Goal: Information Seeking & Learning: Learn about a topic

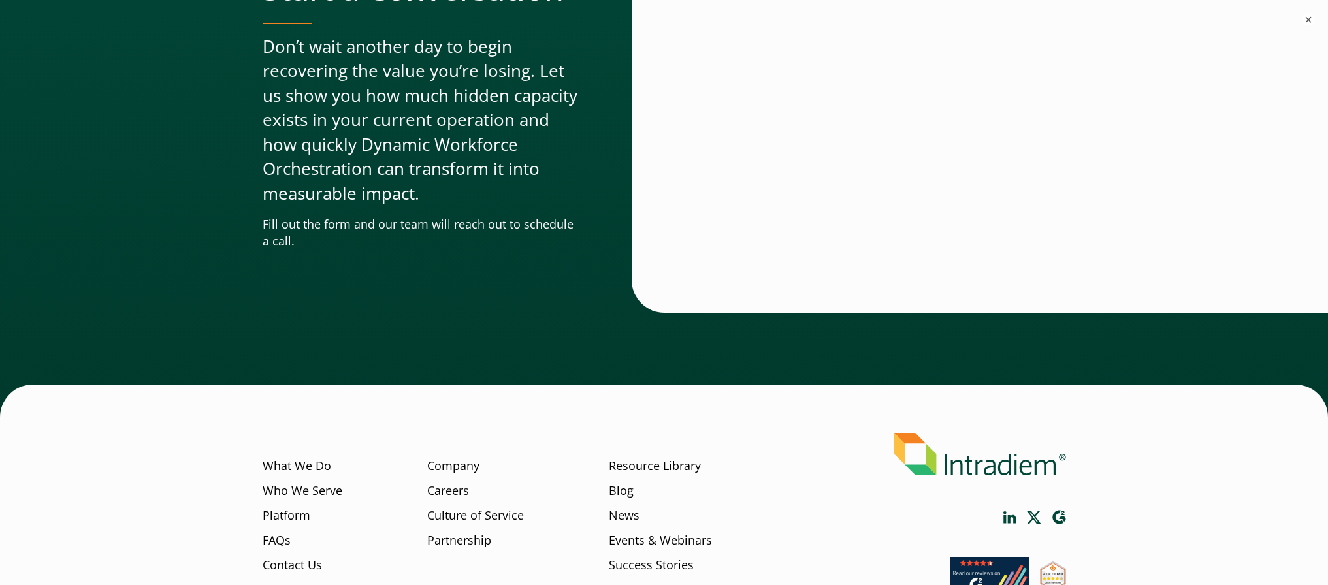
scroll to position [4445, 0]
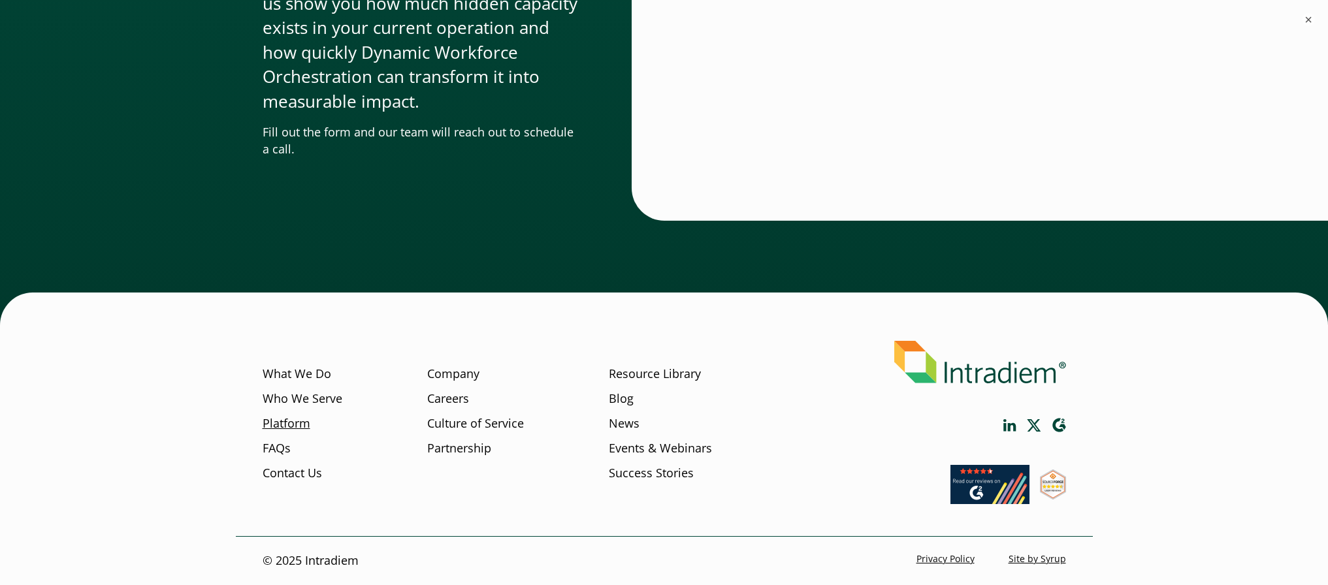
click at [291, 416] on link "Platform" at bounding box center [287, 424] width 48 height 17
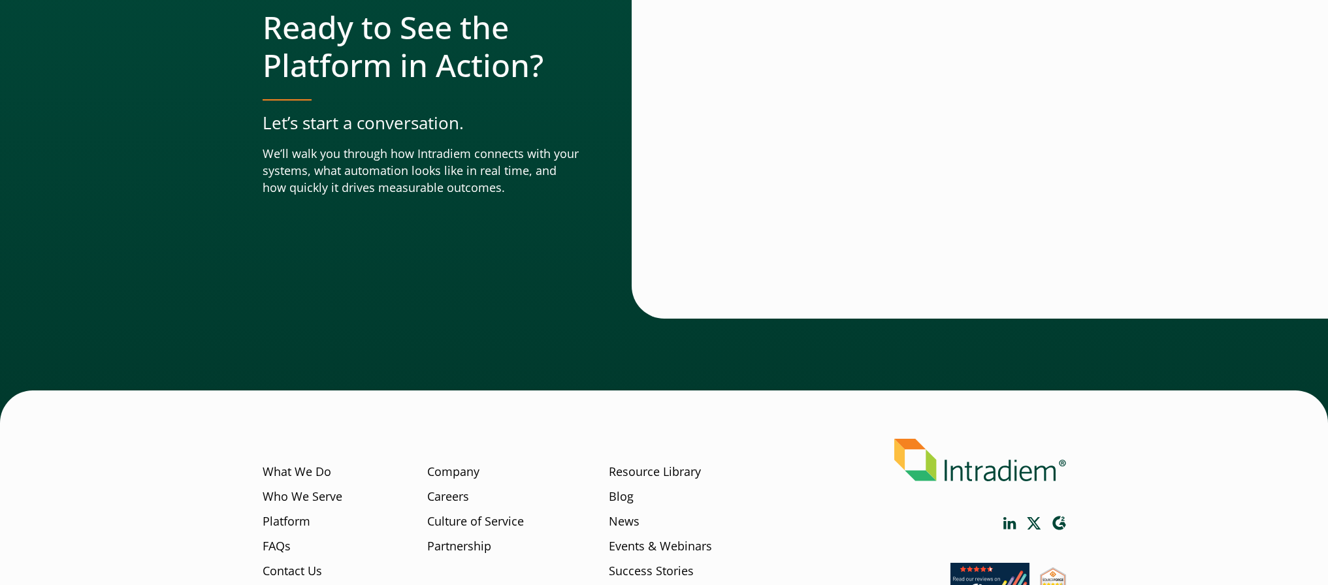
scroll to position [4590, 0]
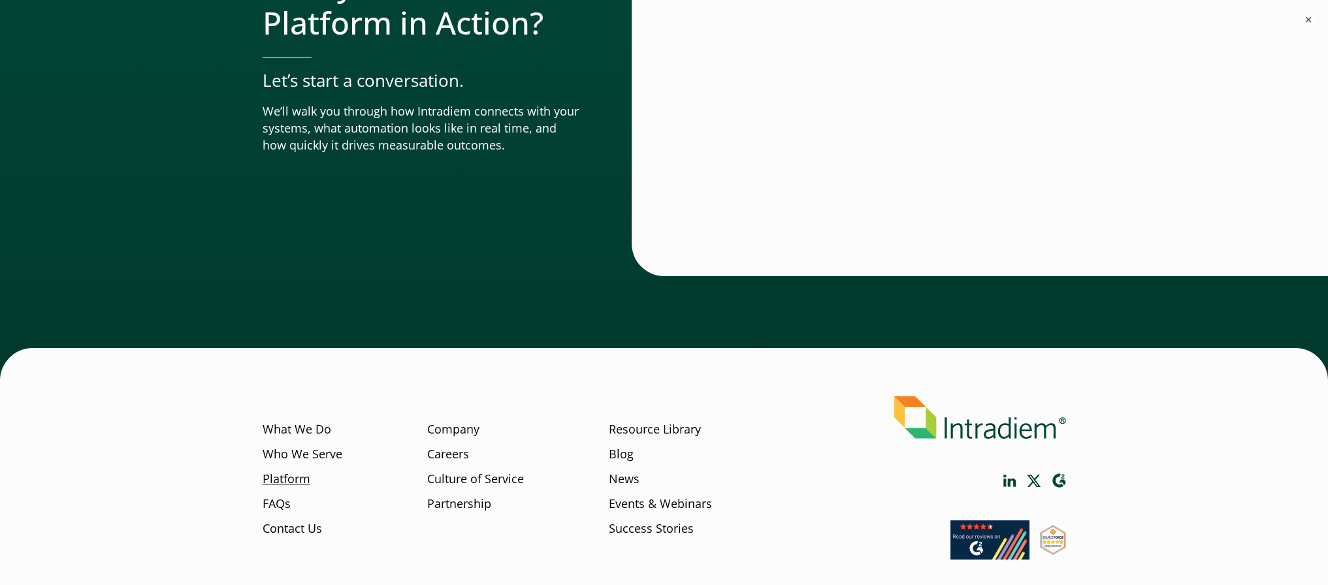
click at [267, 449] on ul "What We Do Who We Serve Platform FAQs Contact Us" at bounding box center [303, 483] width 80 height 124
click at [277, 496] on link "FAQs" at bounding box center [277, 504] width 28 height 17
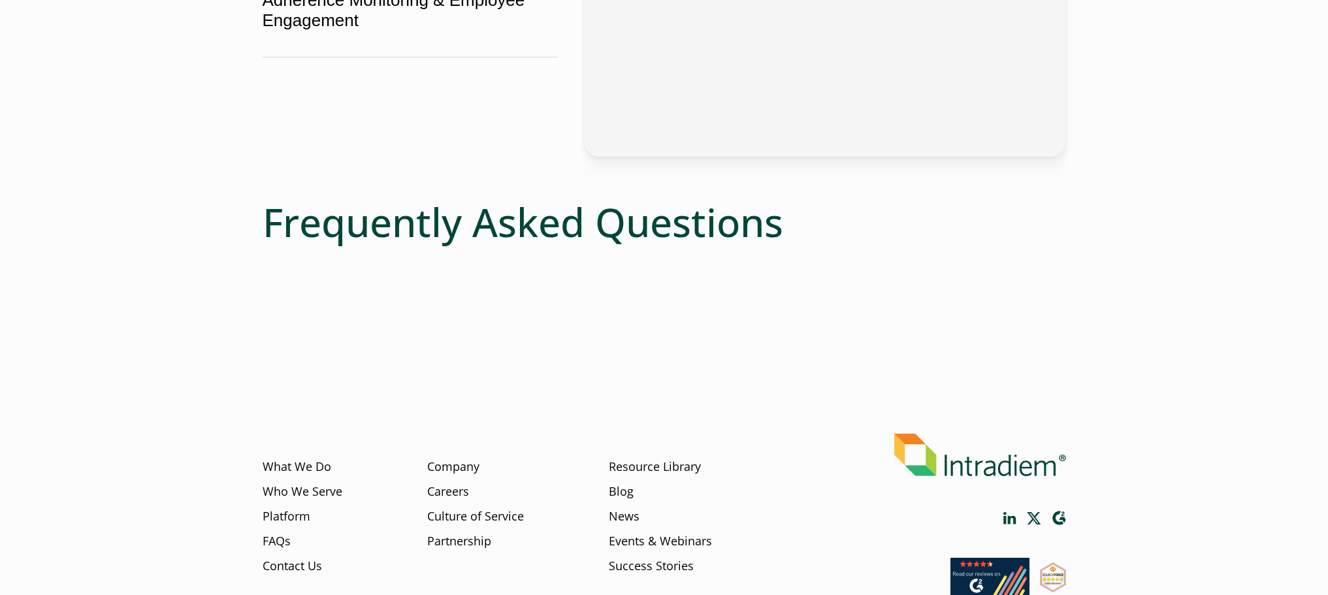
scroll to position [619, 0]
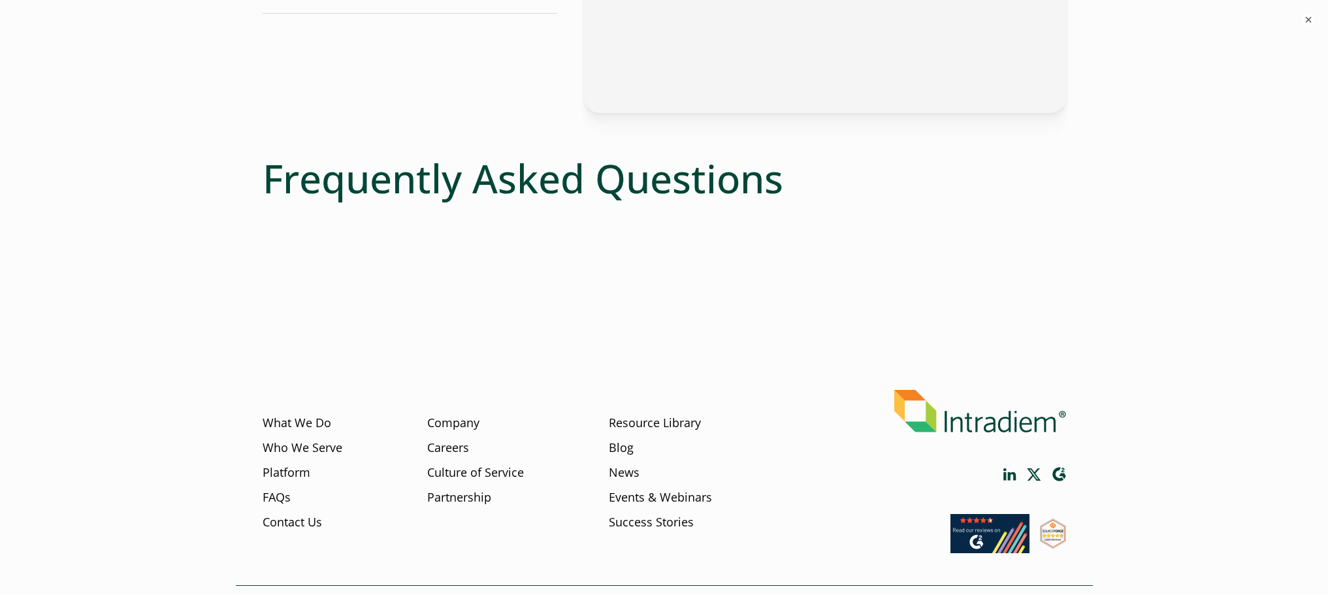
click at [1015, 480] on icon "Link opens in a new window" at bounding box center [1010, 474] width 12 height 12
